Goal: Navigation & Orientation: Find specific page/section

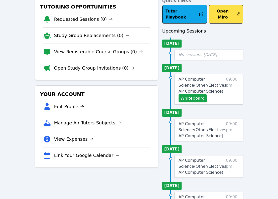
scroll to position [40, 0]
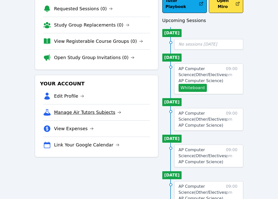
click at [77, 115] on link "Manage Air Tutors Subjects" at bounding box center [87, 112] width 67 height 7
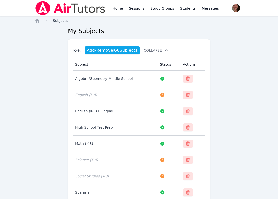
click at [60, 21] on span "Subjects" at bounding box center [60, 21] width 15 height 4
click at [47, 20] on icon "Breadcrumb" at bounding box center [47, 20] width 2 height 3
click at [38, 20] on icon "Breadcrumb" at bounding box center [37, 21] width 4 height 4
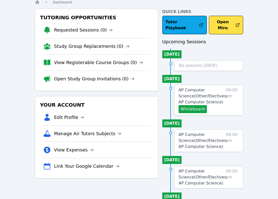
scroll to position [24, 0]
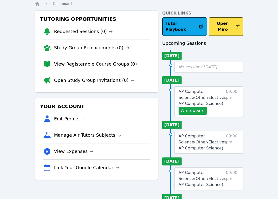
scroll to position [18, 0]
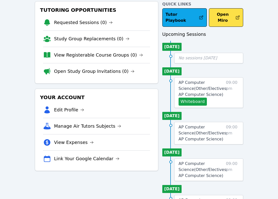
scroll to position [29, 0]
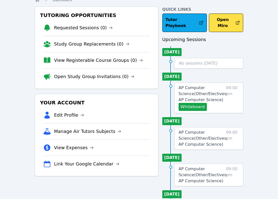
scroll to position [24, 0]
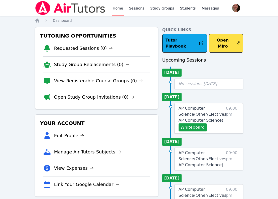
scroll to position [24, 0]
click at [64, 182] on link "Link Your Google Calendar" at bounding box center [86, 184] width 65 height 7
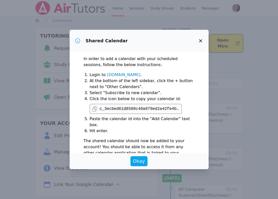
click at [131, 164] on div "Okay" at bounding box center [139, 161] width 127 height 10
click at [135, 160] on span "Okay" at bounding box center [139, 161] width 12 height 7
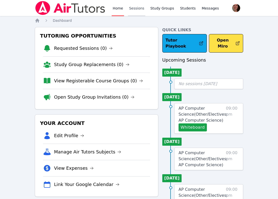
click at [138, 13] on link "Sessions" at bounding box center [136, 8] width 17 height 16
click at [136, 9] on link "Sessions" at bounding box center [136, 8] width 17 height 16
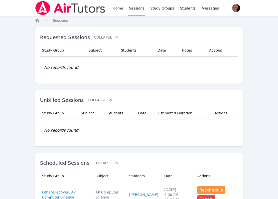
scroll to position [4, 0]
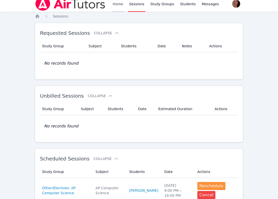
click at [117, 4] on link "Home" at bounding box center [118, 4] width 12 height 16
